Goal: Task Accomplishment & Management: Use online tool/utility

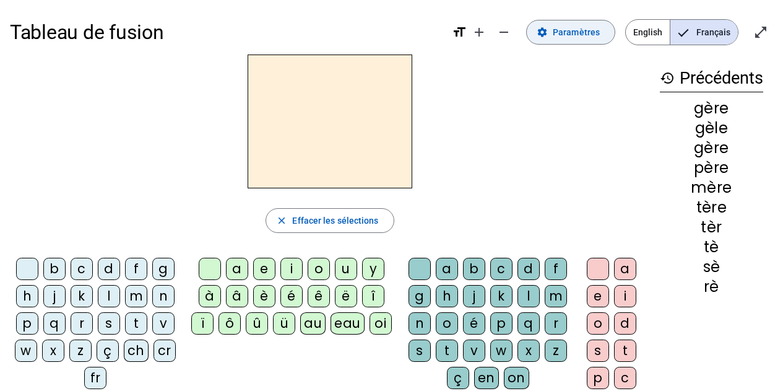
scroll to position [33, 0]
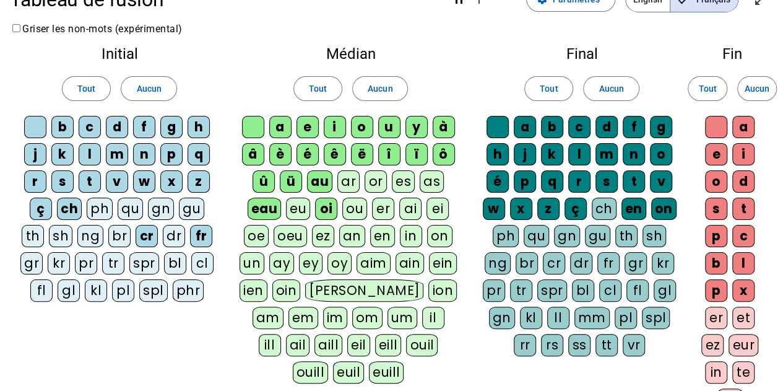
click at [354, 238] on div "an" at bounding box center [352, 236] width 26 height 22
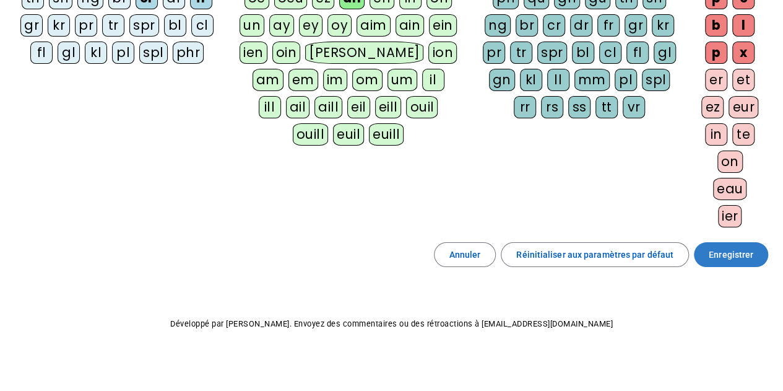
click at [739, 247] on span "Enregistrer" at bounding box center [731, 254] width 45 height 15
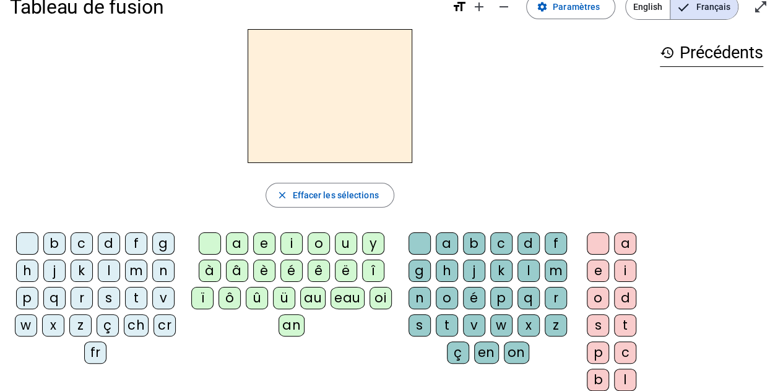
scroll to position [25, 0]
click at [293, 324] on div "an" at bounding box center [292, 325] width 26 height 22
click at [30, 295] on div "p" at bounding box center [27, 298] width 22 height 22
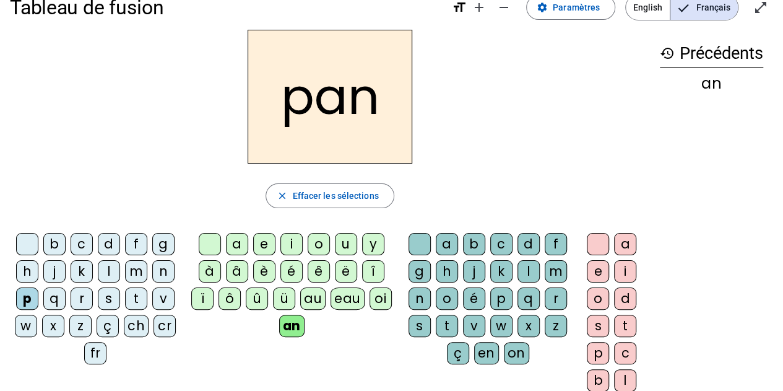
click at [136, 240] on div "f" at bounding box center [136, 244] width 22 height 22
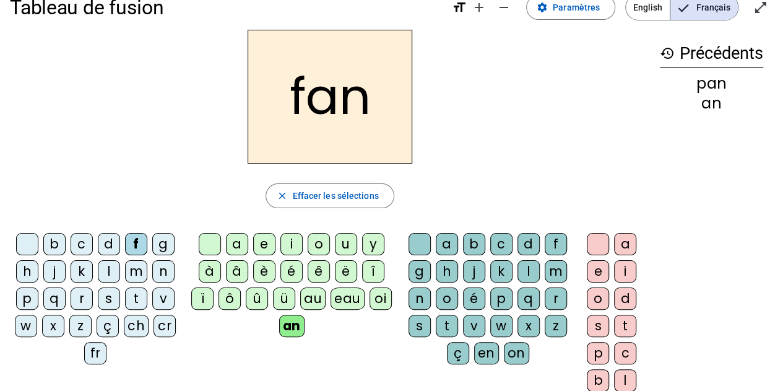
click at [50, 238] on div "b" at bounding box center [54, 244] width 22 height 22
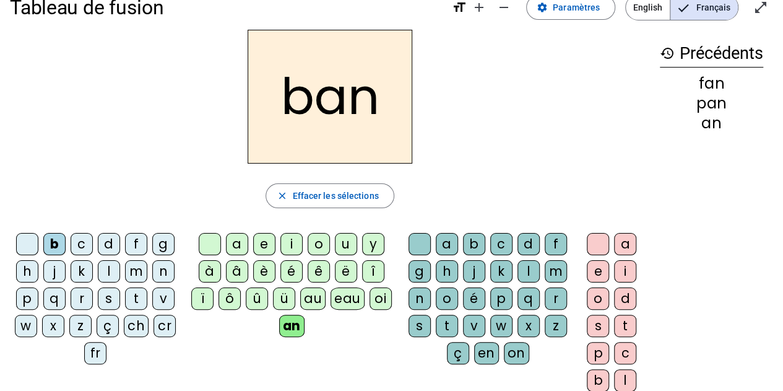
click at [496, 243] on div "c" at bounding box center [501, 244] width 22 height 22
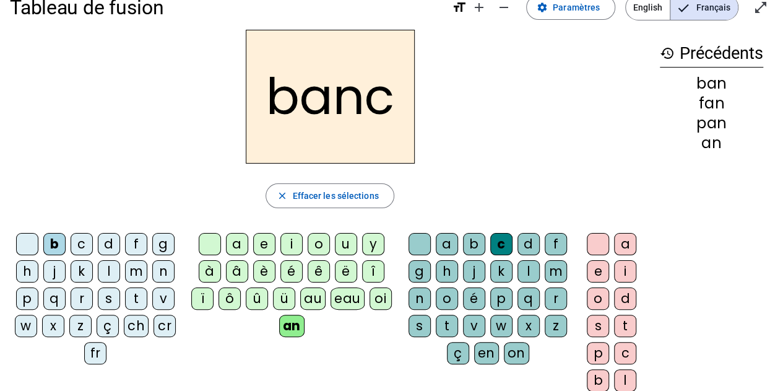
click at [108, 270] on div "l" at bounding box center [109, 271] width 22 height 22
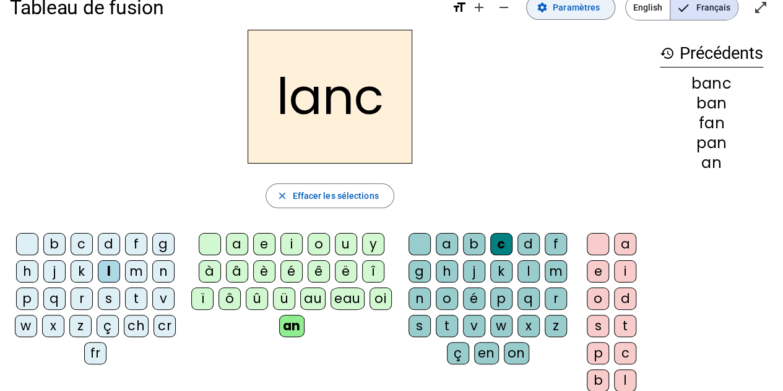
click at [572, 9] on span "Paramètres" at bounding box center [576, 7] width 47 height 15
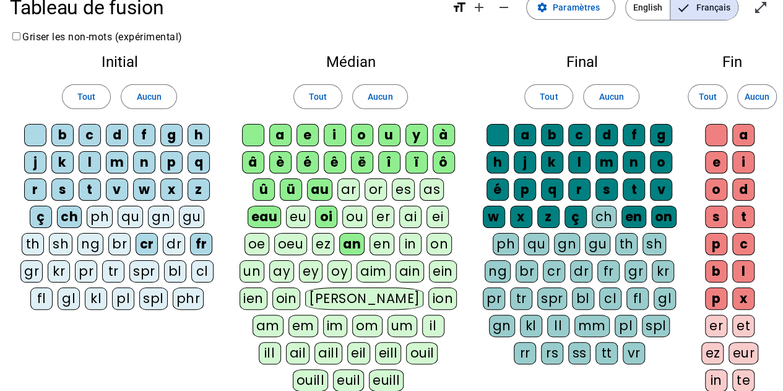
click at [172, 267] on div "bl" at bounding box center [175, 271] width 22 height 22
click at [192, 267] on div "cl" at bounding box center [202, 271] width 22 height 22
click at [74, 296] on div "gl" at bounding box center [69, 298] width 22 height 22
click at [124, 296] on div "pl" at bounding box center [123, 298] width 22 height 22
click at [113, 261] on div "tr" at bounding box center [113, 271] width 22 height 22
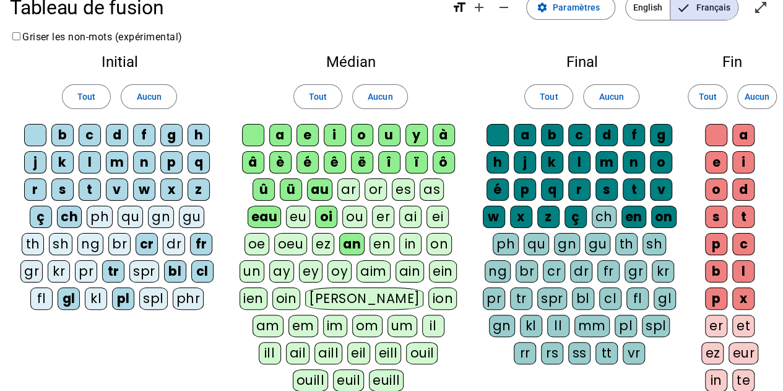
click at [89, 267] on div "pr" at bounding box center [86, 271] width 22 height 22
click at [33, 305] on letter-bubble "fl" at bounding box center [43, 300] width 27 height 27
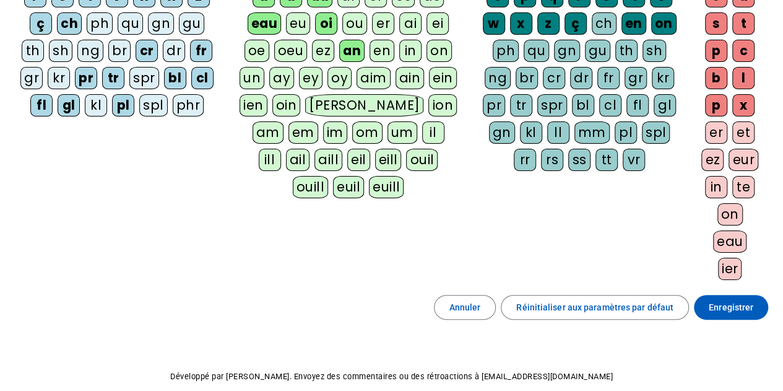
scroll to position [270, 0]
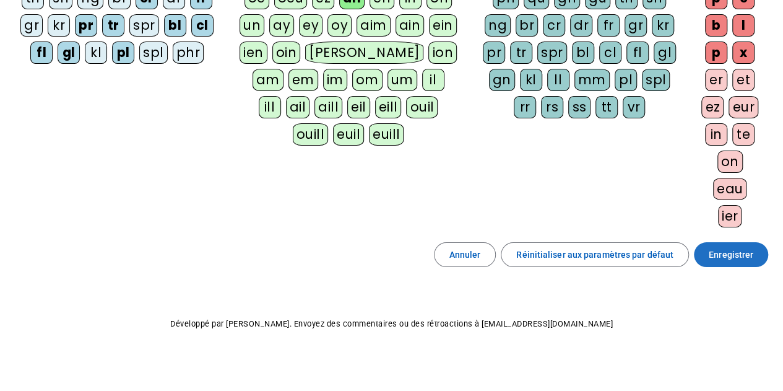
click at [767, 249] on span at bounding box center [731, 255] width 74 height 30
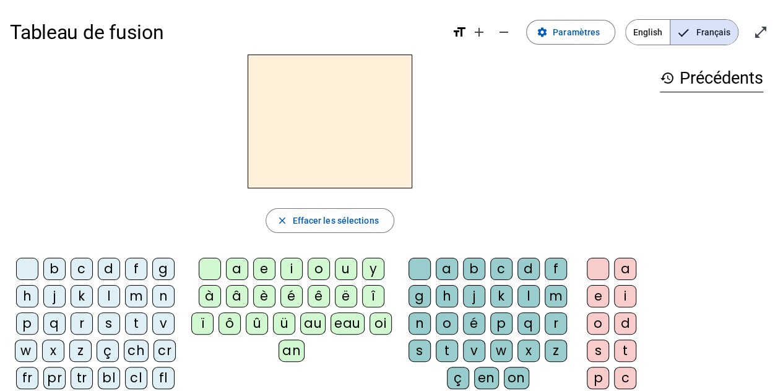
click at [288, 351] on div "an" at bounding box center [292, 350] width 26 height 22
click at [107, 376] on div "bl" at bounding box center [109, 377] width 22 height 22
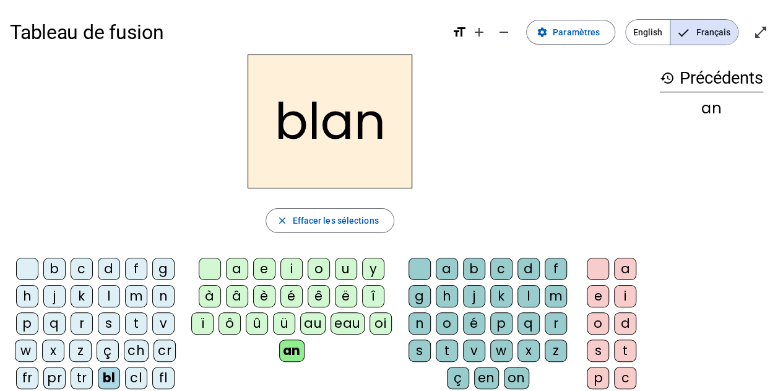
click at [501, 266] on div "c" at bounding box center [501, 268] width 22 height 22
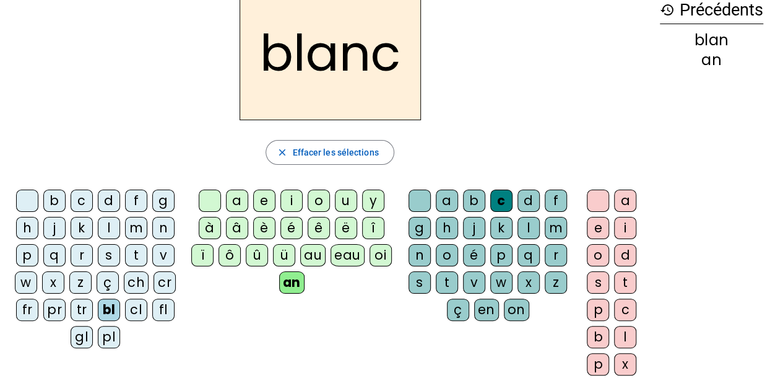
scroll to position [69, 0]
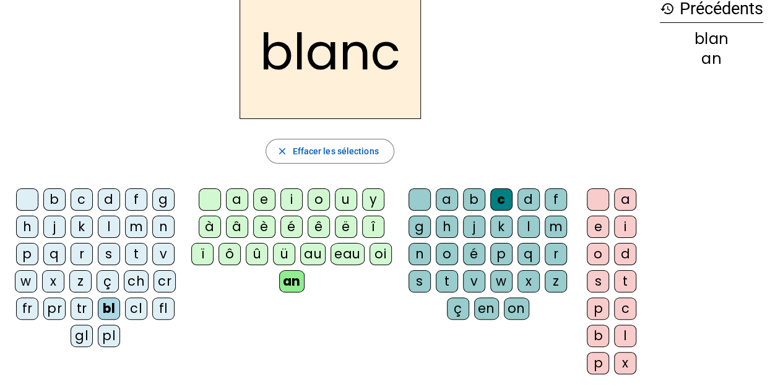
click at [28, 226] on div "h" at bounding box center [27, 226] width 22 height 22
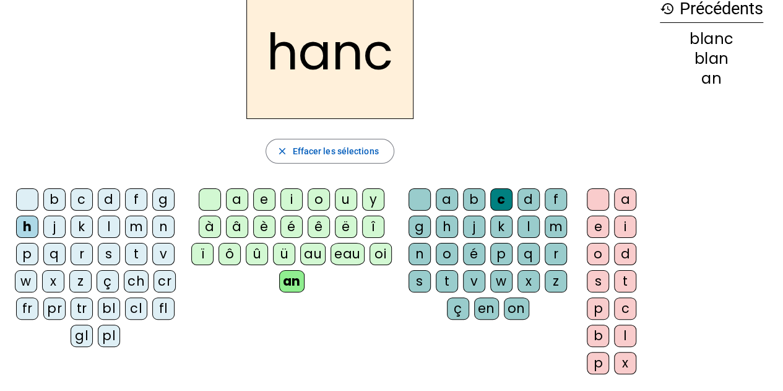
click at [417, 195] on div at bounding box center [419, 199] width 22 height 22
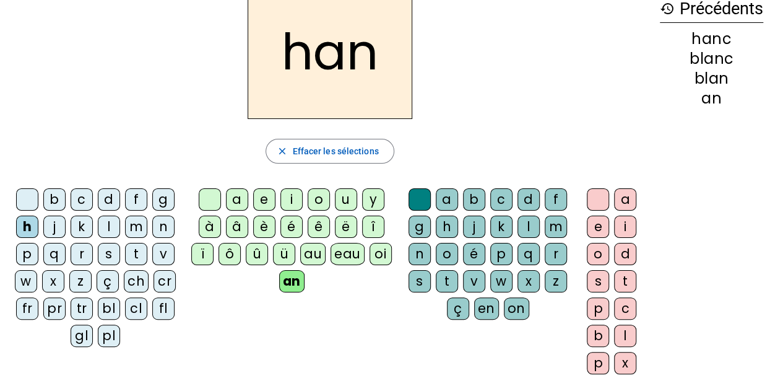
click at [77, 304] on div "tr" at bounding box center [82, 308] width 22 height 22
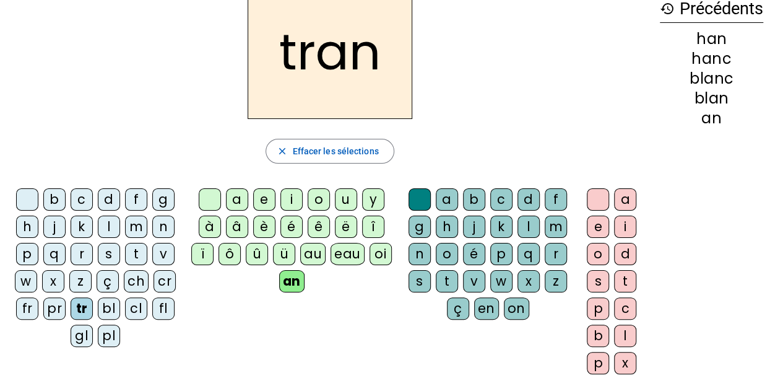
click at [36, 306] on div "fr" at bounding box center [27, 308] width 22 height 22
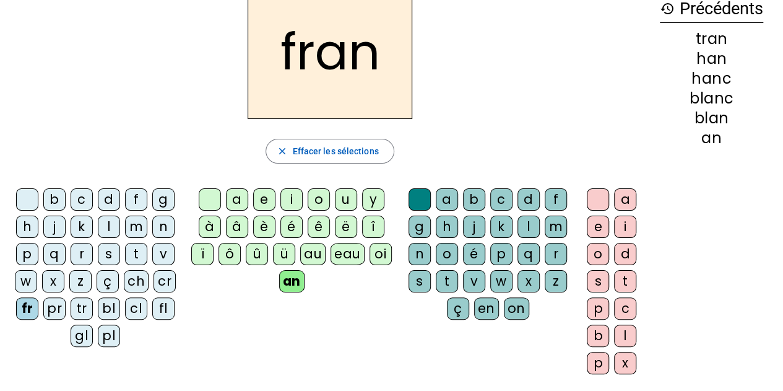
click at [56, 305] on div "pr" at bounding box center [54, 308] width 22 height 22
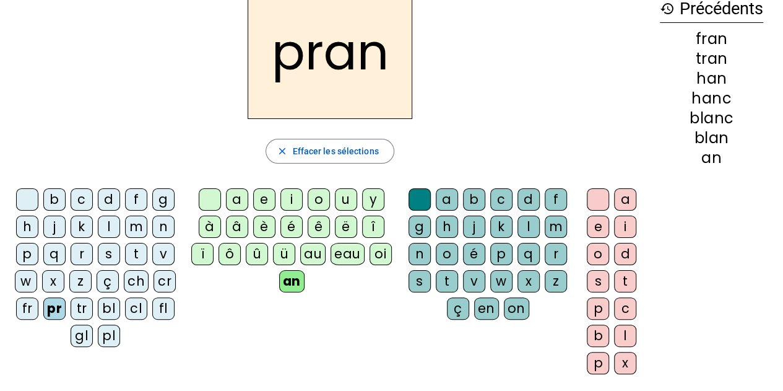
click at [109, 302] on div "bl" at bounding box center [109, 308] width 22 height 22
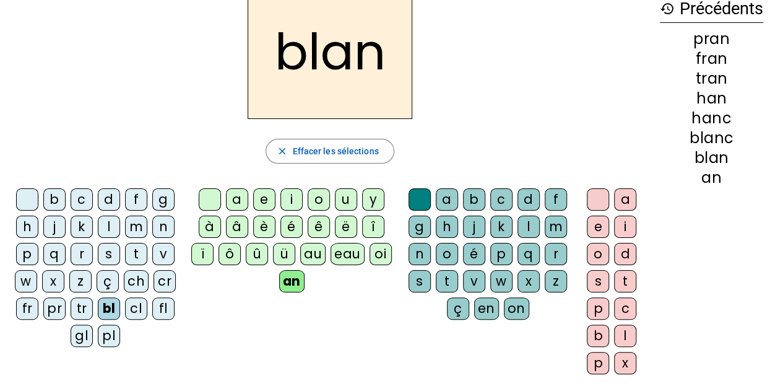
click at [106, 327] on div "pl" at bounding box center [109, 335] width 22 height 22
click at [85, 337] on div "gl" at bounding box center [82, 335] width 22 height 22
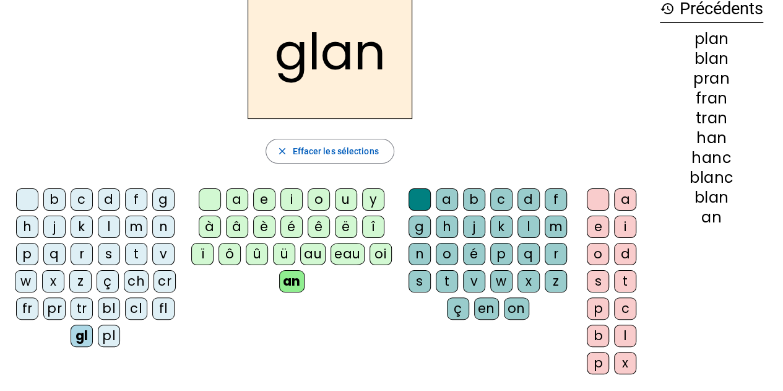
click at [20, 202] on div at bounding box center [27, 199] width 22 height 22
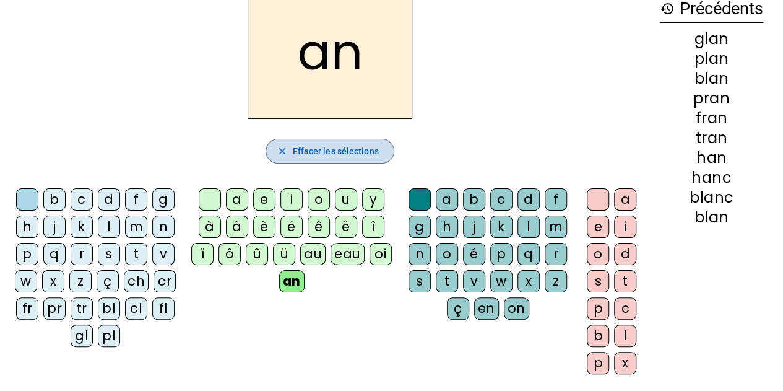
click at [339, 142] on span "button" at bounding box center [329, 151] width 127 height 30
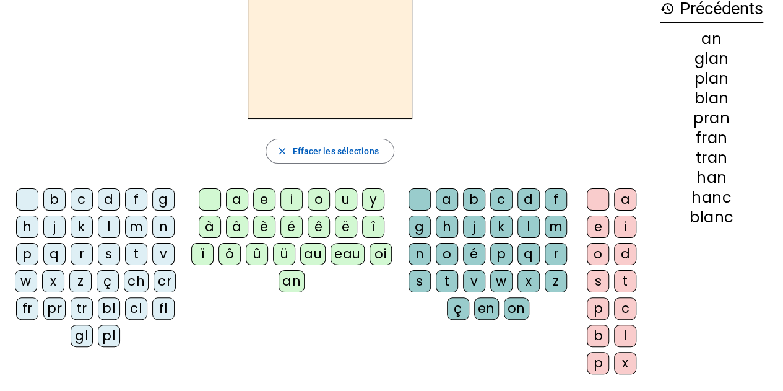
click at [130, 221] on div "m" at bounding box center [136, 226] width 22 height 22
click at [235, 198] on div "a" at bounding box center [237, 199] width 22 height 22
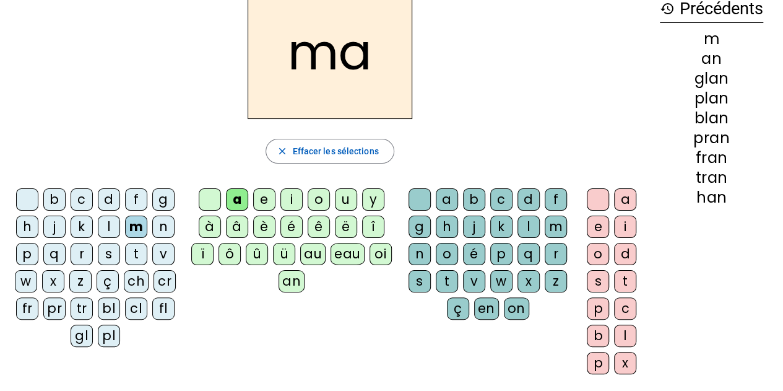
click at [551, 227] on div "m" at bounding box center [556, 226] width 22 height 22
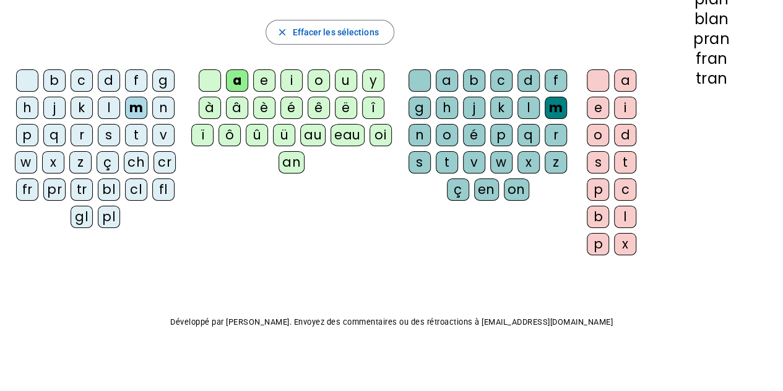
scroll to position [0, 0]
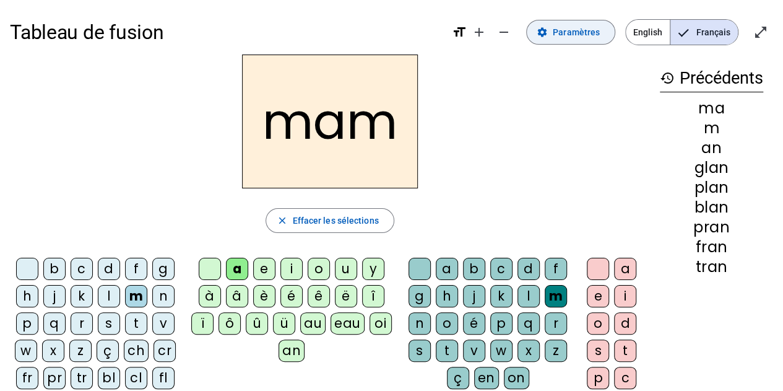
click at [584, 28] on span "Paramètres" at bounding box center [576, 32] width 47 height 15
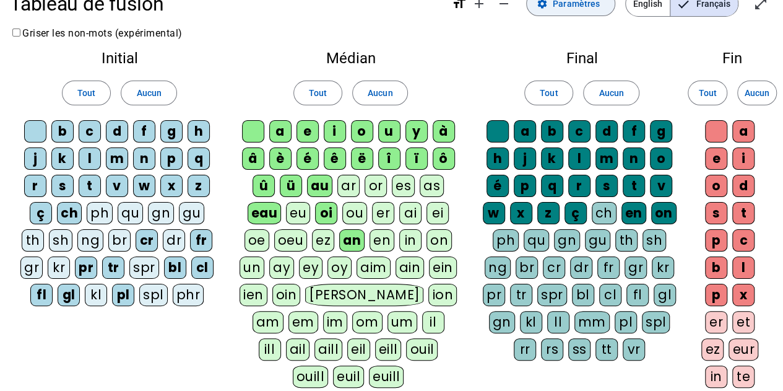
scroll to position [270, 0]
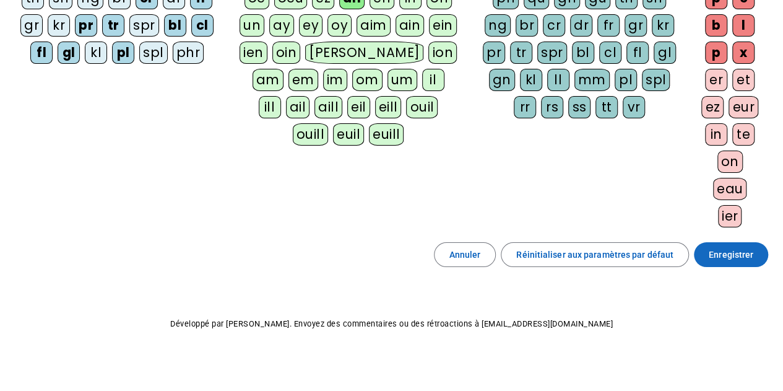
click at [715, 253] on span "Enregistrer" at bounding box center [731, 254] width 45 height 15
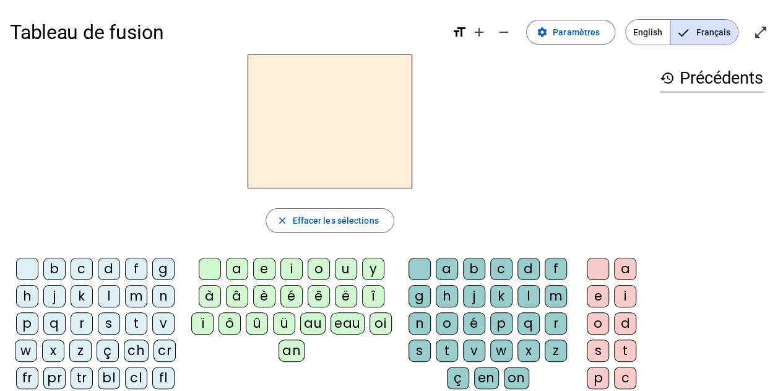
click at [292, 347] on div "an" at bounding box center [292, 350] width 26 height 22
click at [27, 325] on div "p" at bounding box center [27, 323] width 22 height 22
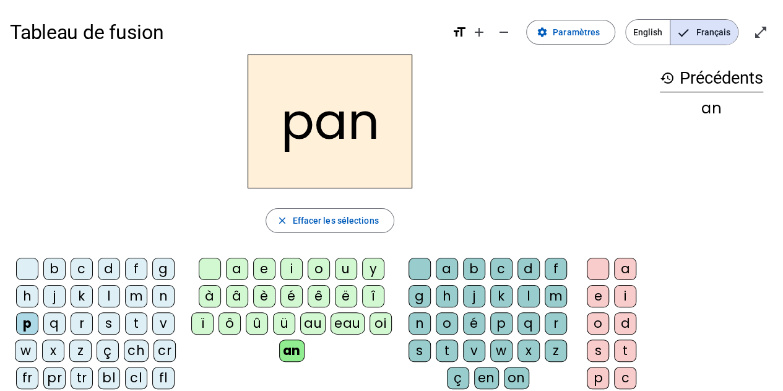
click at [58, 267] on div "b" at bounding box center [54, 268] width 22 height 22
click at [502, 271] on div "c" at bounding box center [501, 268] width 22 height 22
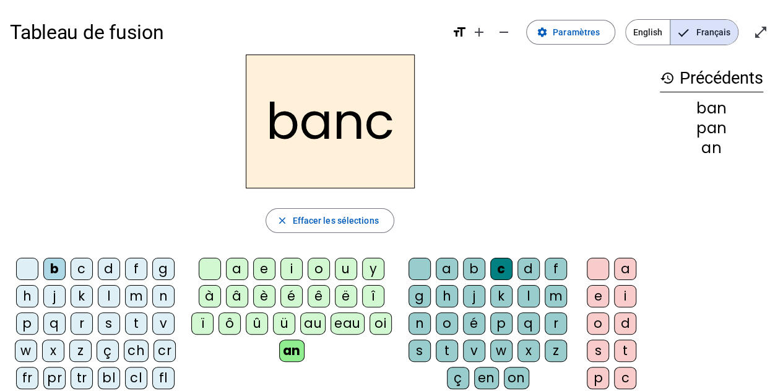
click at [106, 374] on div "bl" at bounding box center [109, 377] width 22 height 22
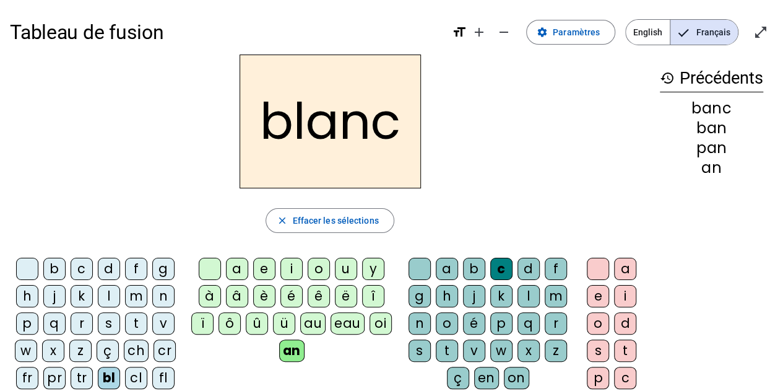
click at [25, 297] on div "h" at bounding box center [27, 296] width 22 height 22
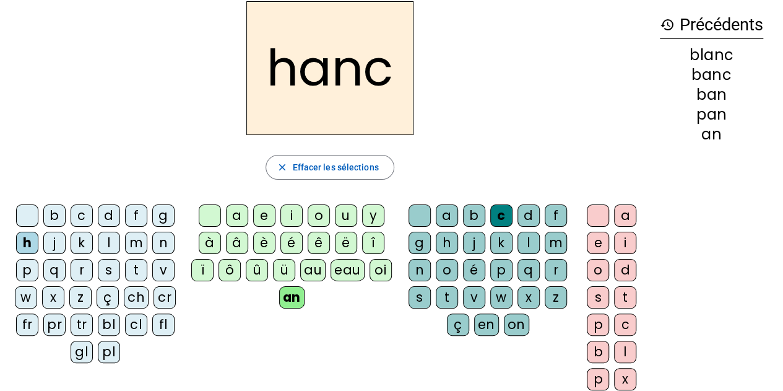
scroll to position [54, 0]
click at [82, 322] on div "tr" at bounding box center [82, 324] width 22 height 22
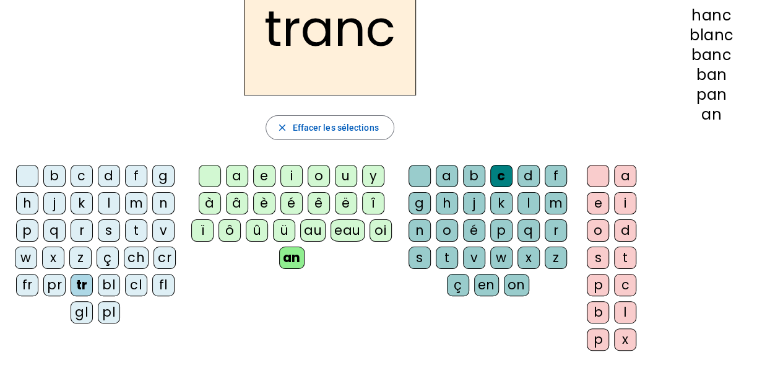
scroll to position [93, 0]
click at [420, 176] on div at bounding box center [419, 175] width 22 height 22
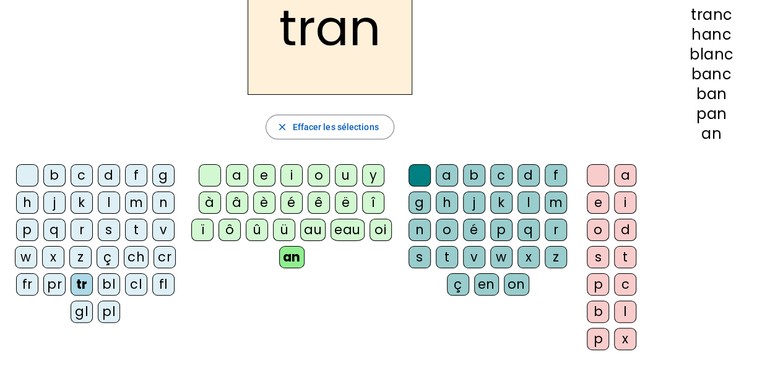
click at [54, 288] on div "pr" at bounding box center [54, 284] width 22 height 22
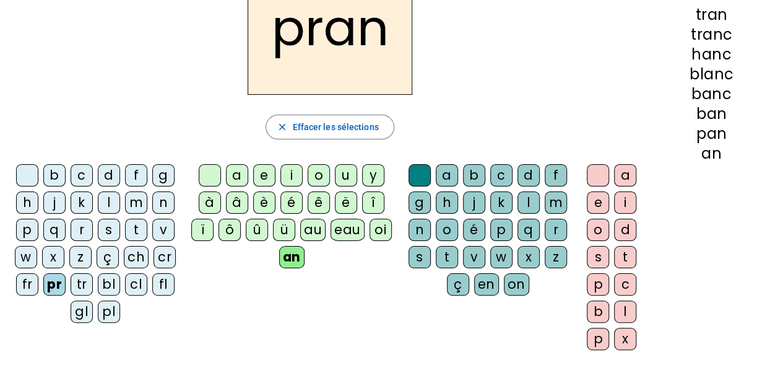
click at [30, 280] on div "fr" at bounding box center [27, 284] width 22 height 22
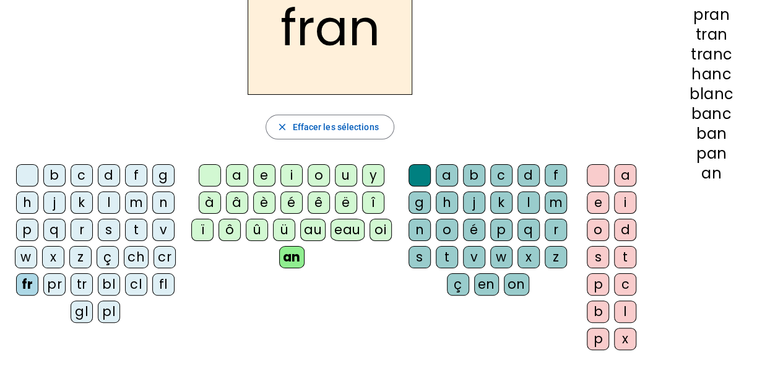
click at [317, 230] on div "au" at bounding box center [312, 229] width 25 height 22
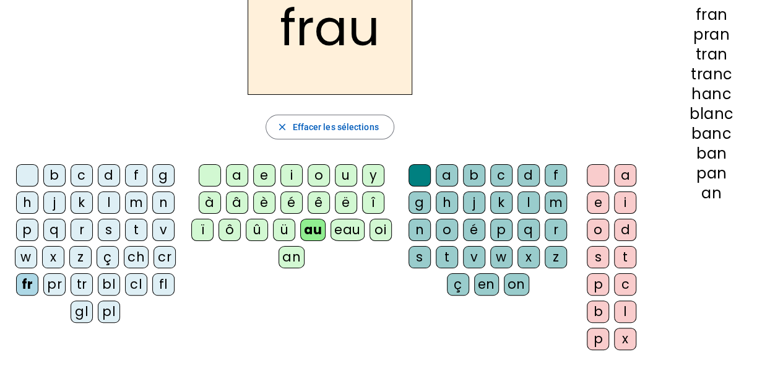
click at [376, 230] on div "oi" at bounding box center [380, 229] width 22 height 22
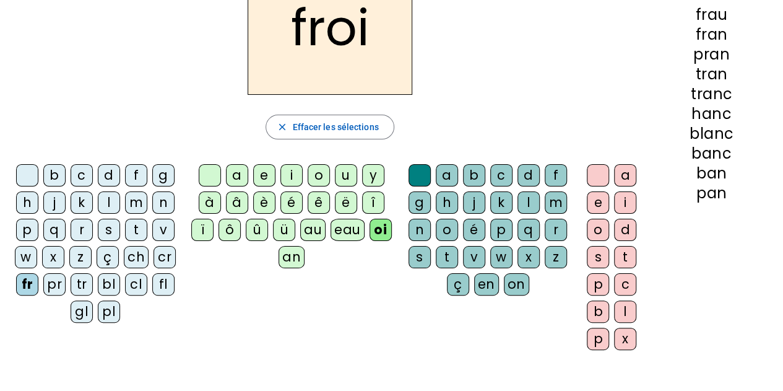
click at [624, 234] on div "d" at bounding box center [625, 229] width 22 height 22
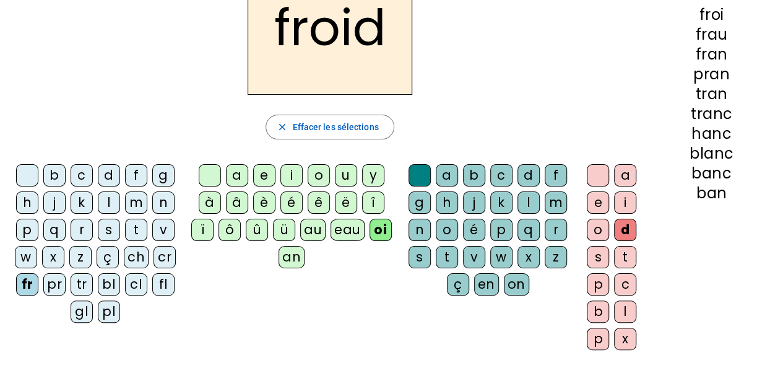
click at [526, 176] on div "d" at bounding box center [528, 175] width 22 height 22
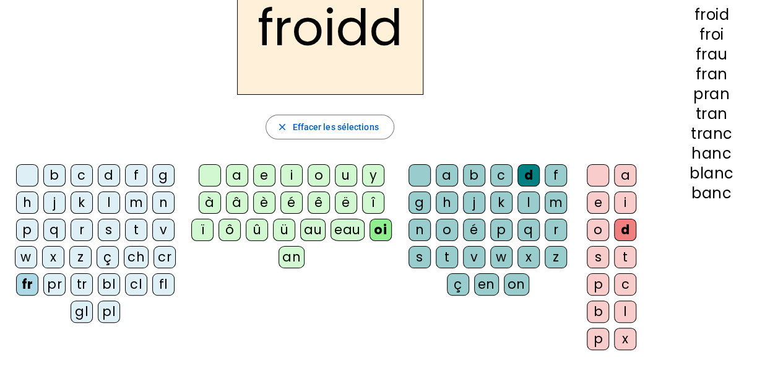
click at [589, 206] on div "e" at bounding box center [598, 202] width 22 height 22
